Goal: Information Seeking & Learning: Learn about a topic

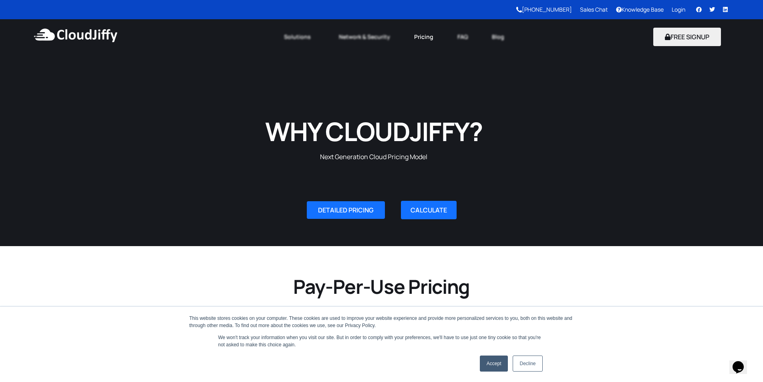
click at [420, 36] on link "Pricing" at bounding box center [423, 37] width 43 height 18
